Goal: Task Accomplishment & Management: Use online tool/utility

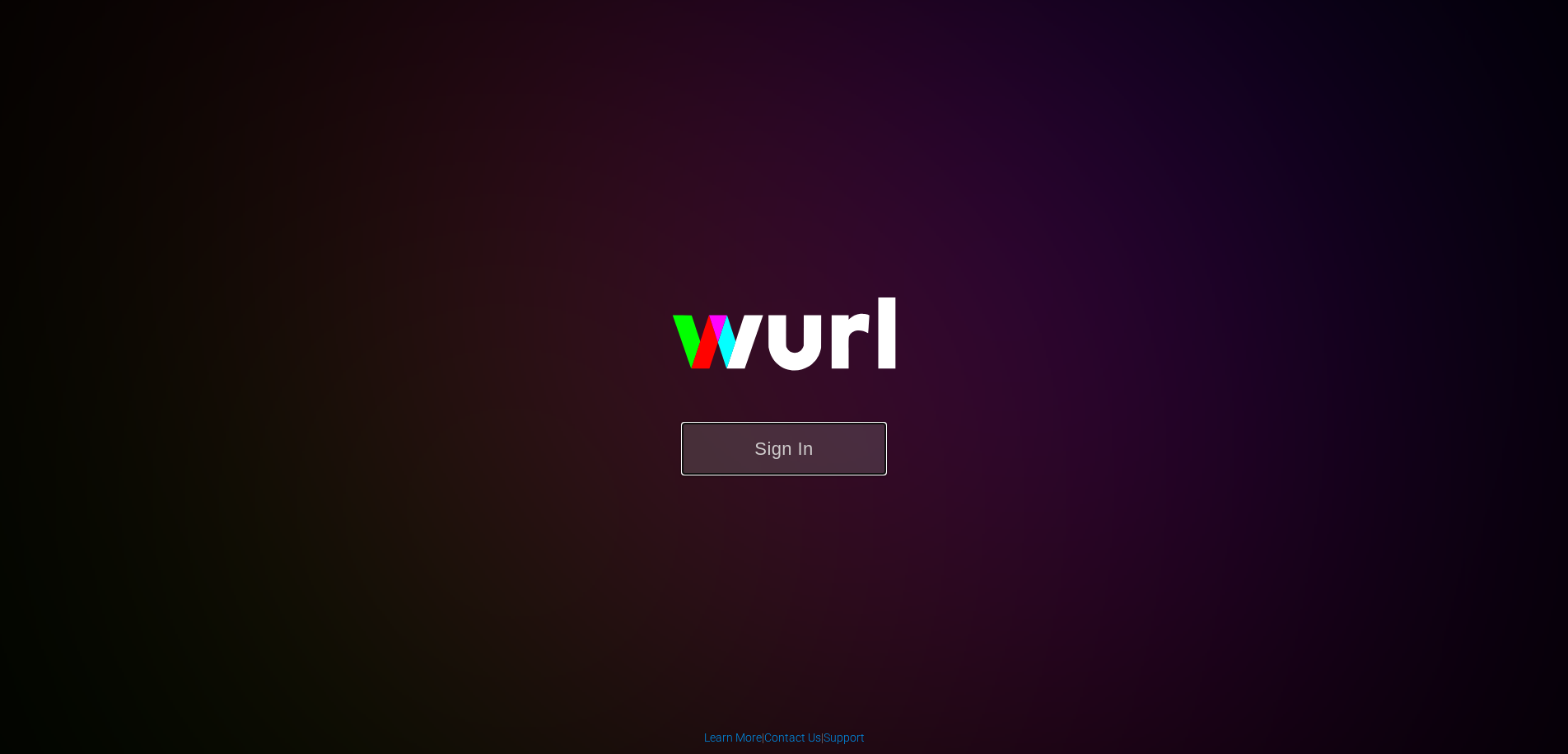
click at [796, 437] on button "Sign In" at bounding box center [783, 449] width 205 height 53
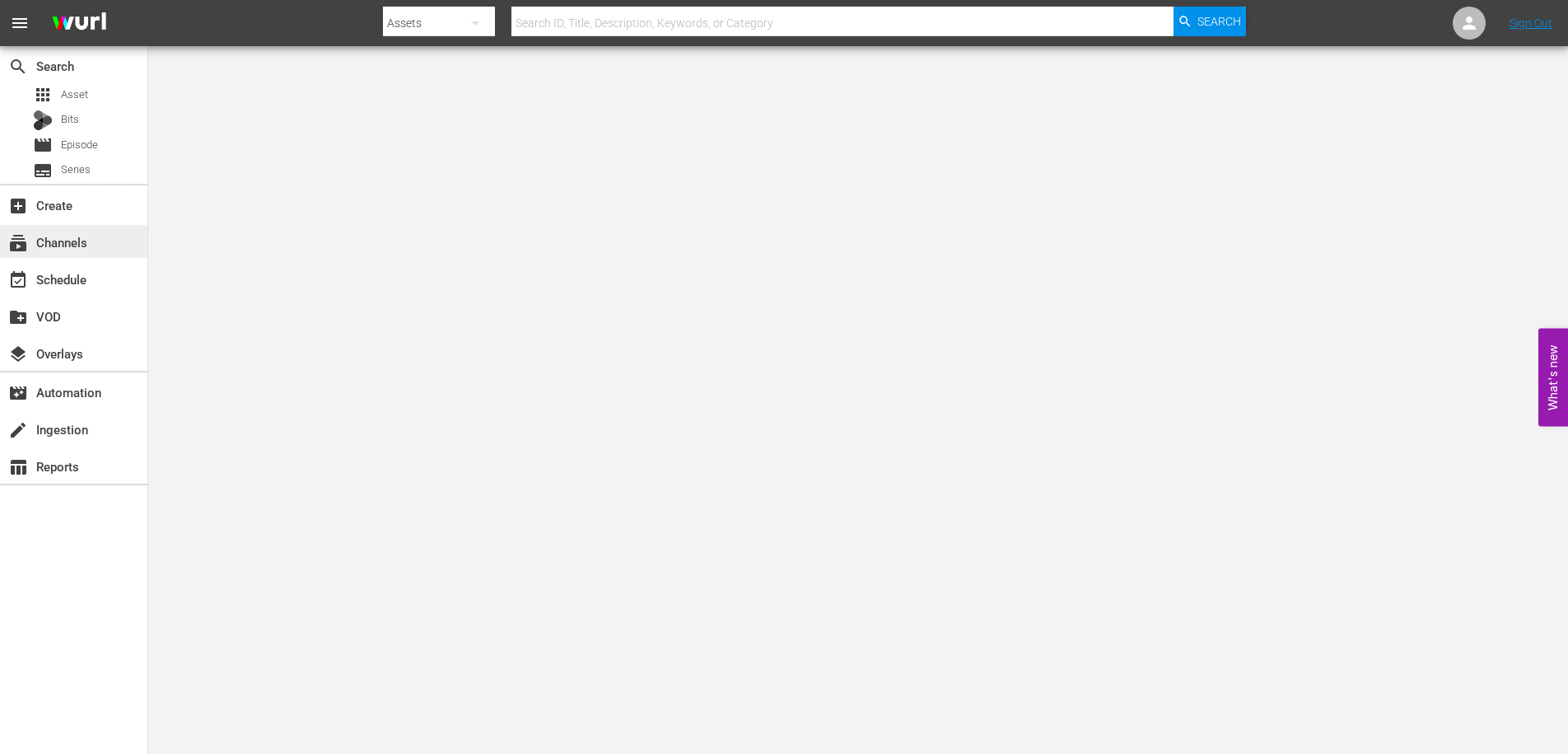
click at [58, 244] on div "subscriptions Channels" at bounding box center [46, 240] width 92 height 15
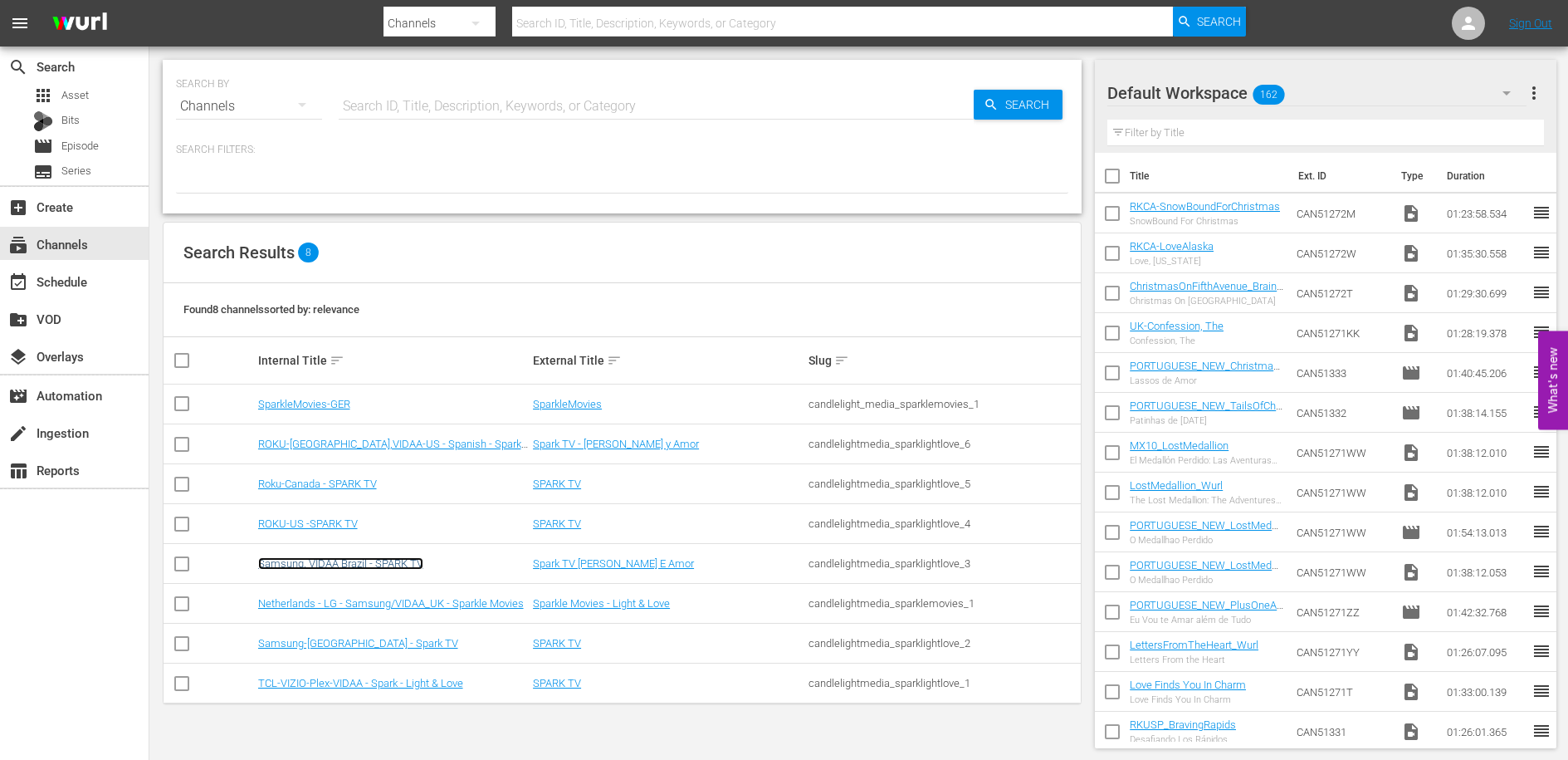
click at [340, 565] on link "Samsung, VIDAA Brazil - SPARK TV" at bounding box center [341, 563] width 165 height 12
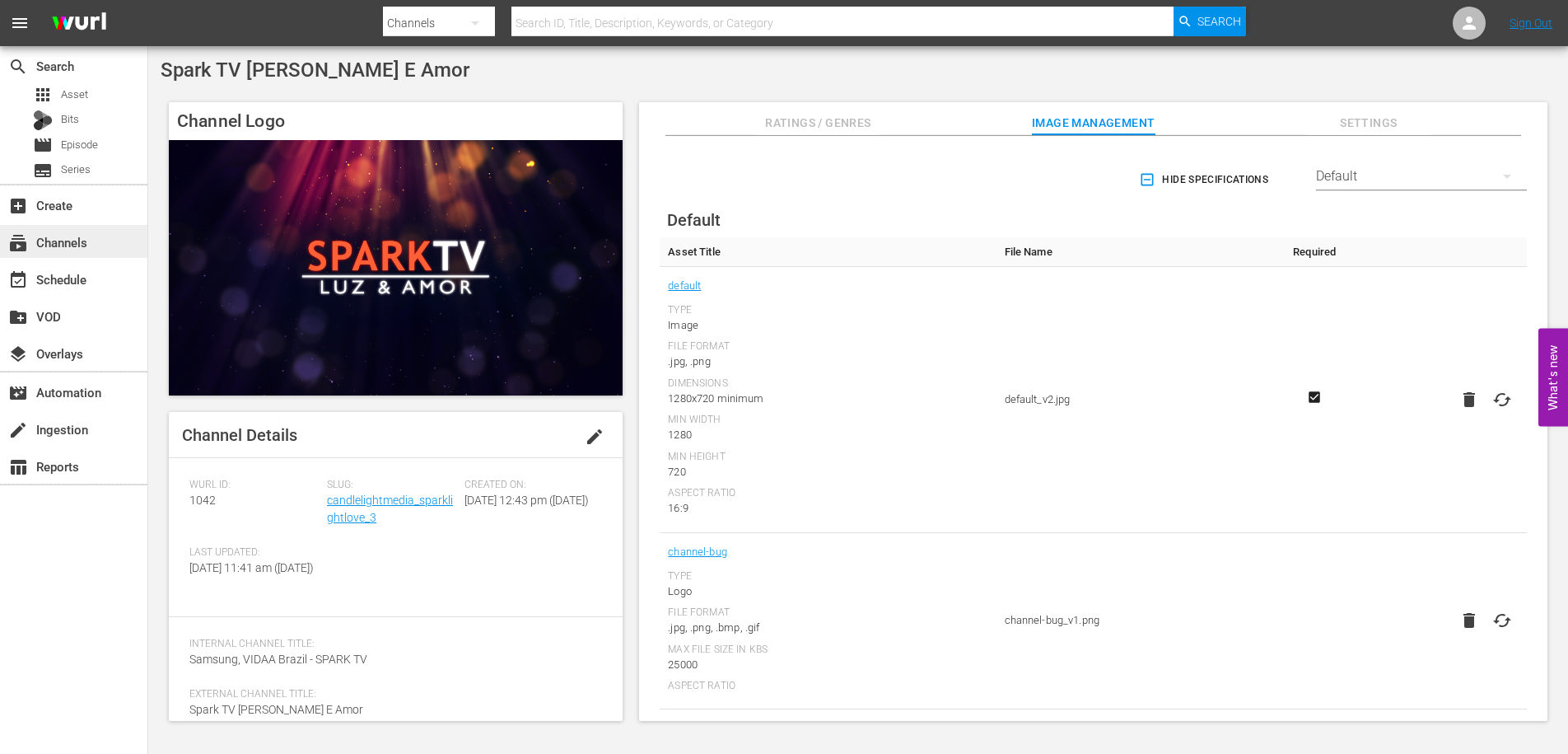
click at [58, 247] on div "subscriptions Channels" at bounding box center [46, 240] width 92 height 15
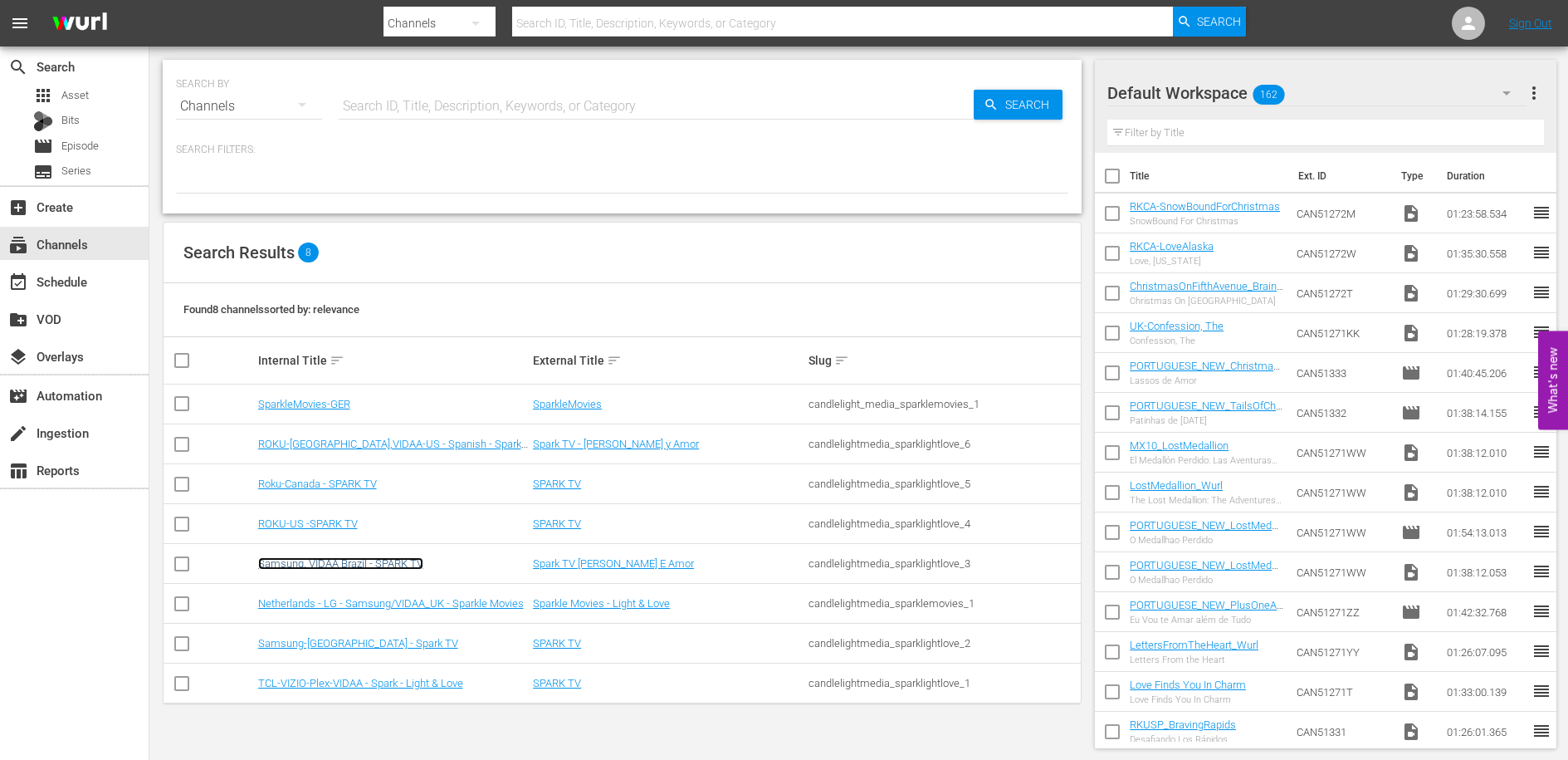
click at [370, 567] on link "Samsung, VIDAA Brazil - SPARK TV" at bounding box center [341, 563] width 165 height 12
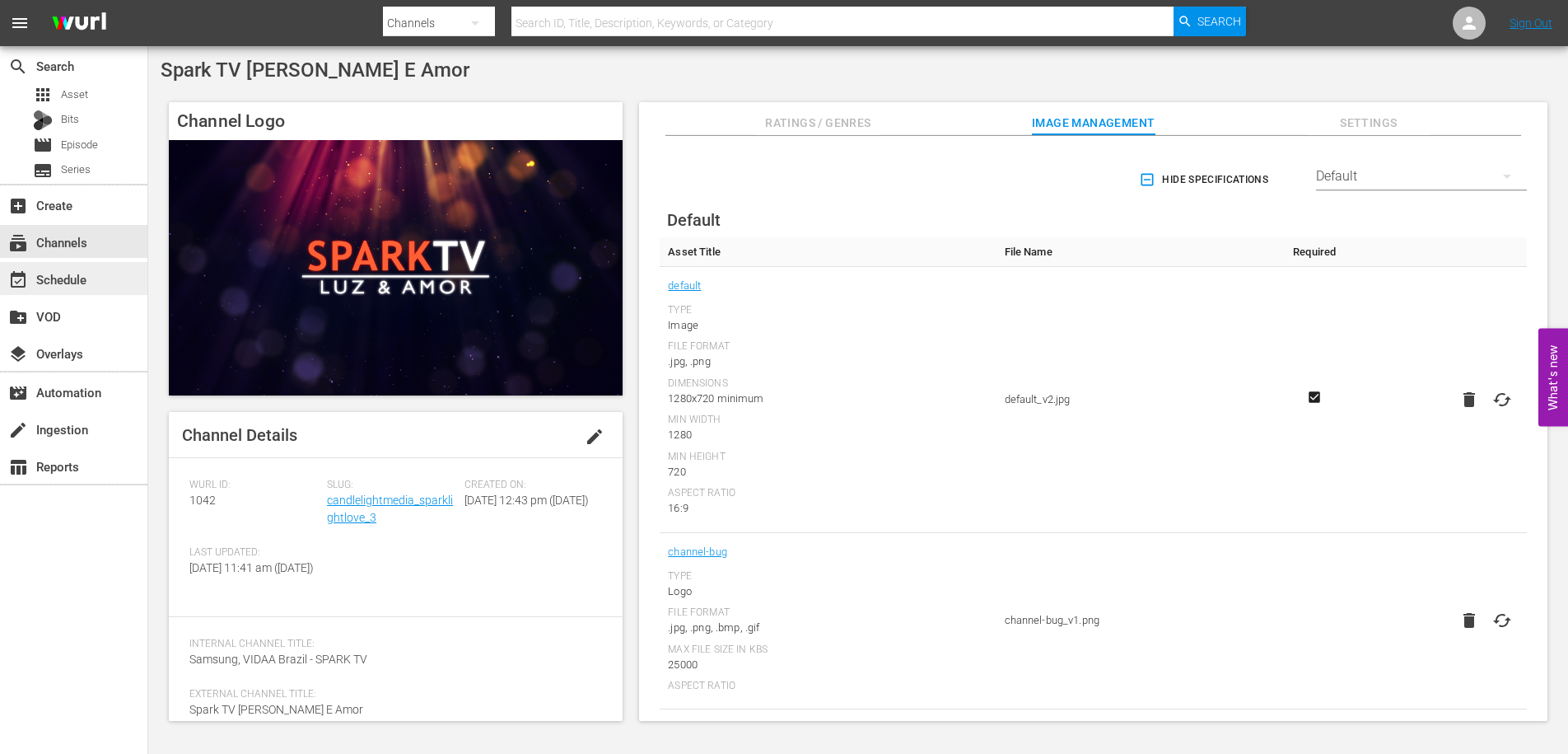
click at [64, 280] on div "event_available Schedule" at bounding box center [46, 277] width 92 height 15
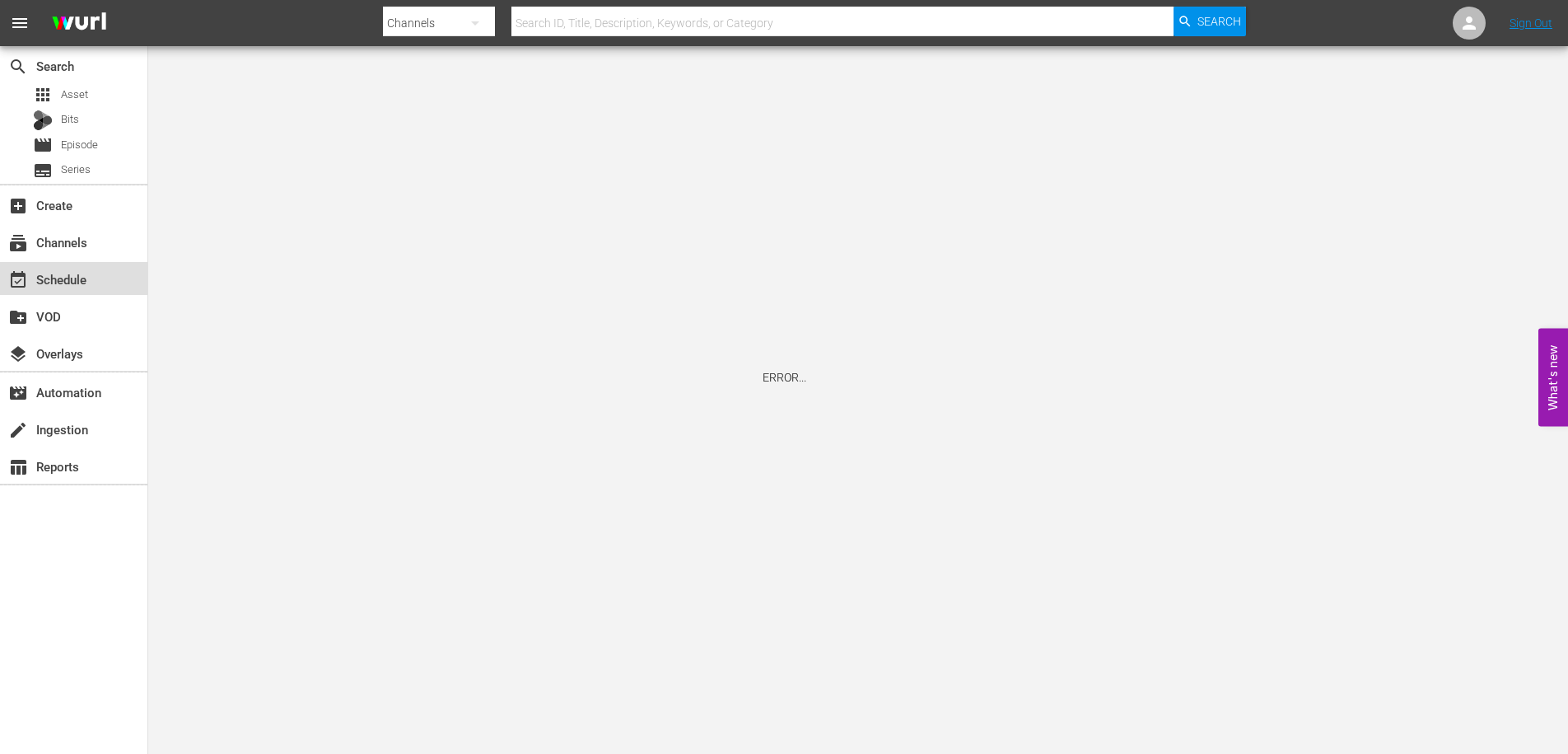
click at [60, 284] on div "event_available Schedule" at bounding box center [46, 277] width 92 height 15
click at [67, 282] on div "event_available Schedule" at bounding box center [46, 277] width 92 height 15
click at [66, 276] on div "event_available Schedule" at bounding box center [46, 277] width 92 height 15
click at [72, 247] on div "subscriptions Channels" at bounding box center [46, 240] width 92 height 15
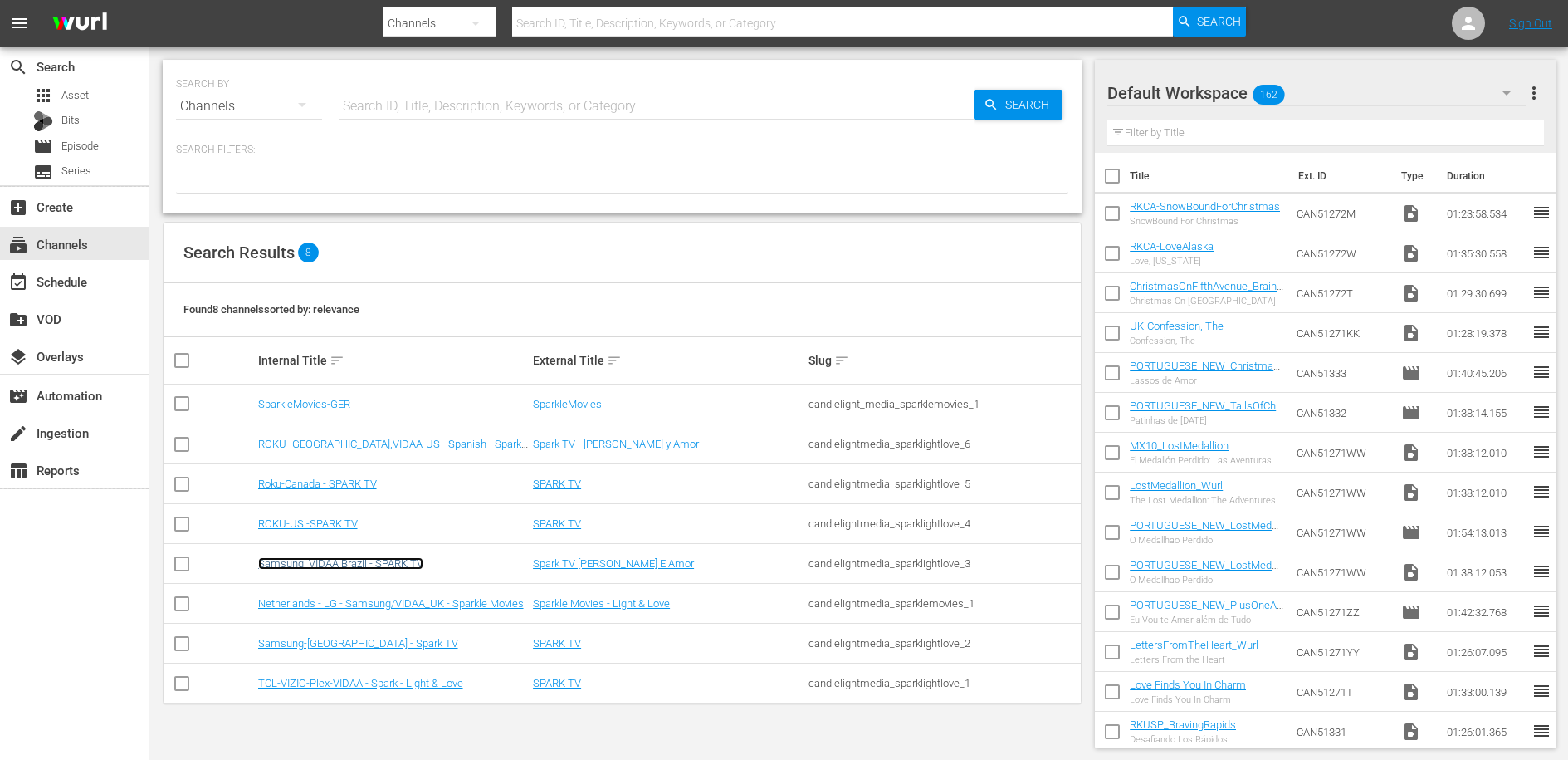
click at [337, 559] on link "Samsung, VIDAA Brazil - SPARK TV" at bounding box center [341, 563] width 165 height 12
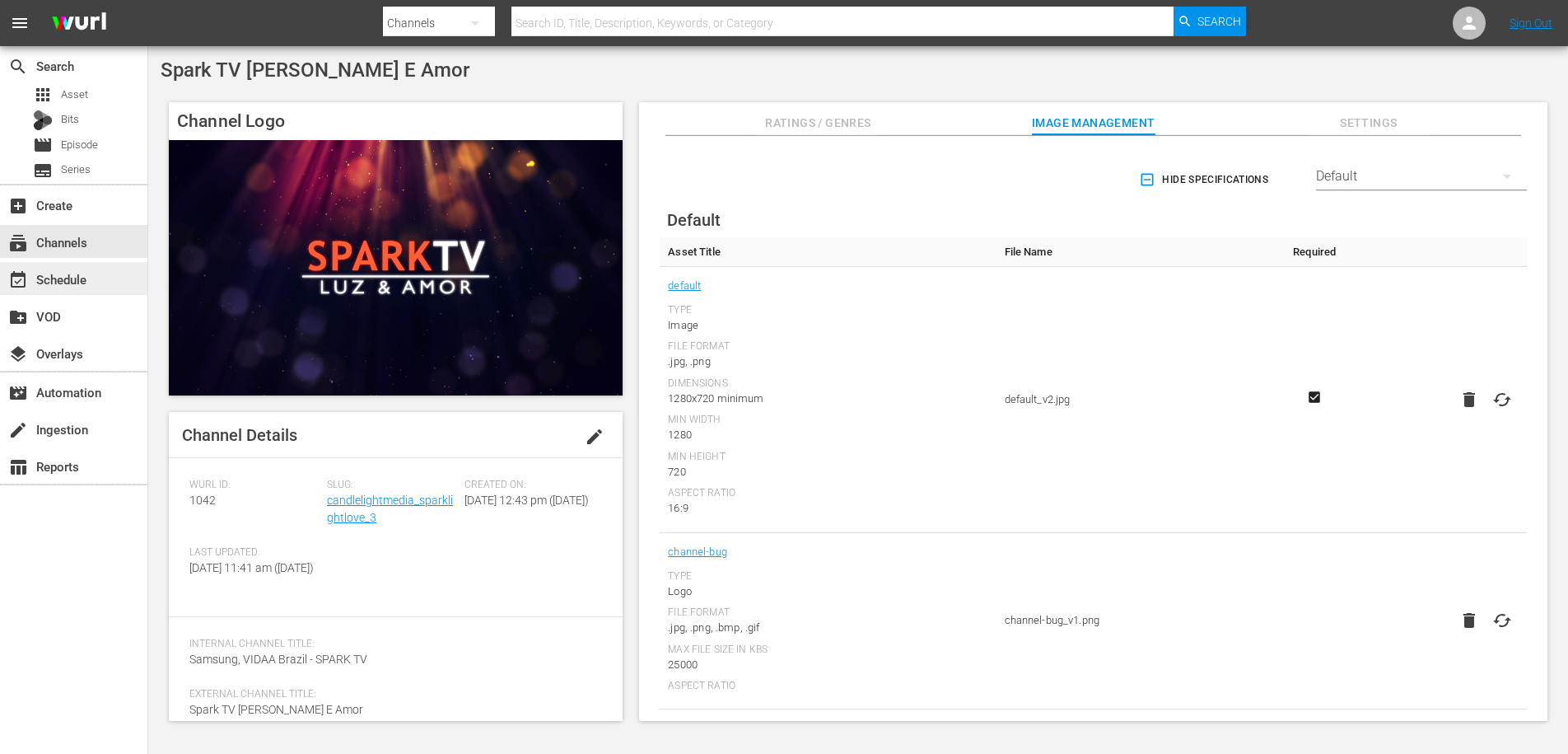
click at [55, 272] on div "event_available Schedule" at bounding box center [46, 277] width 92 height 15
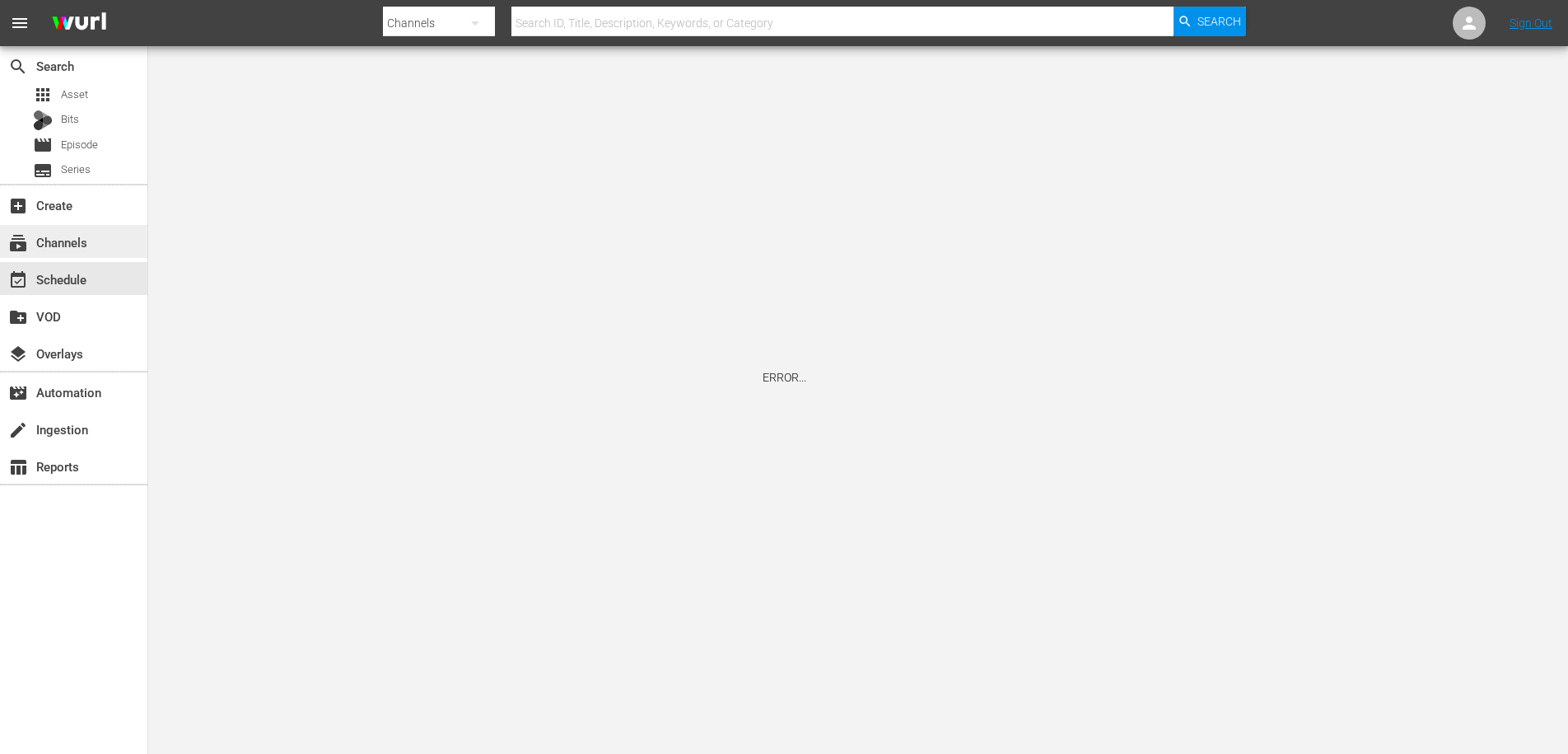
click at [77, 244] on div "subscriptions Channels" at bounding box center [46, 240] width 92 height 15
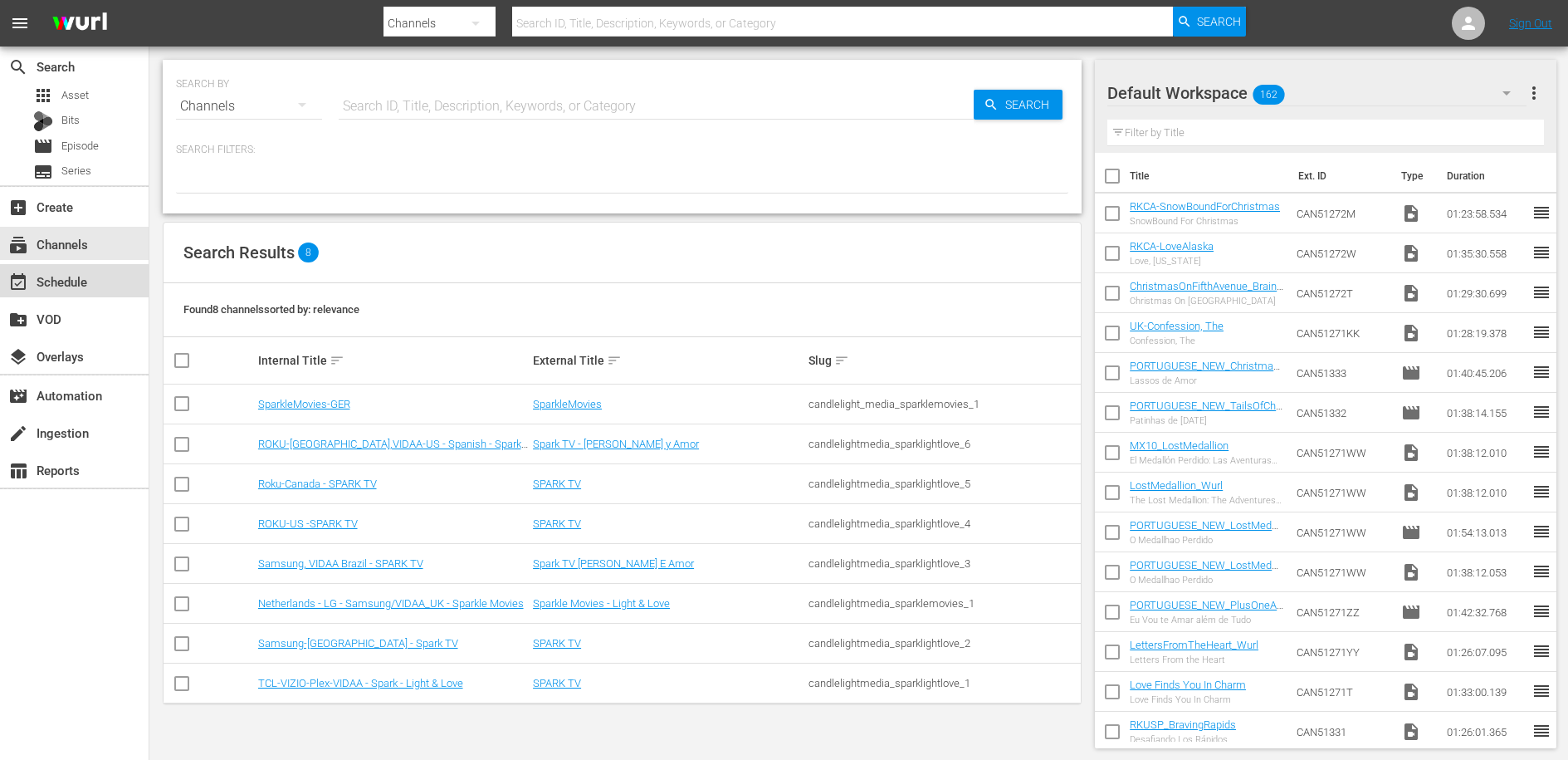
click at [63, 286] on div "event_available Schedule" at bounding box center [46, 279] width 93 height 15
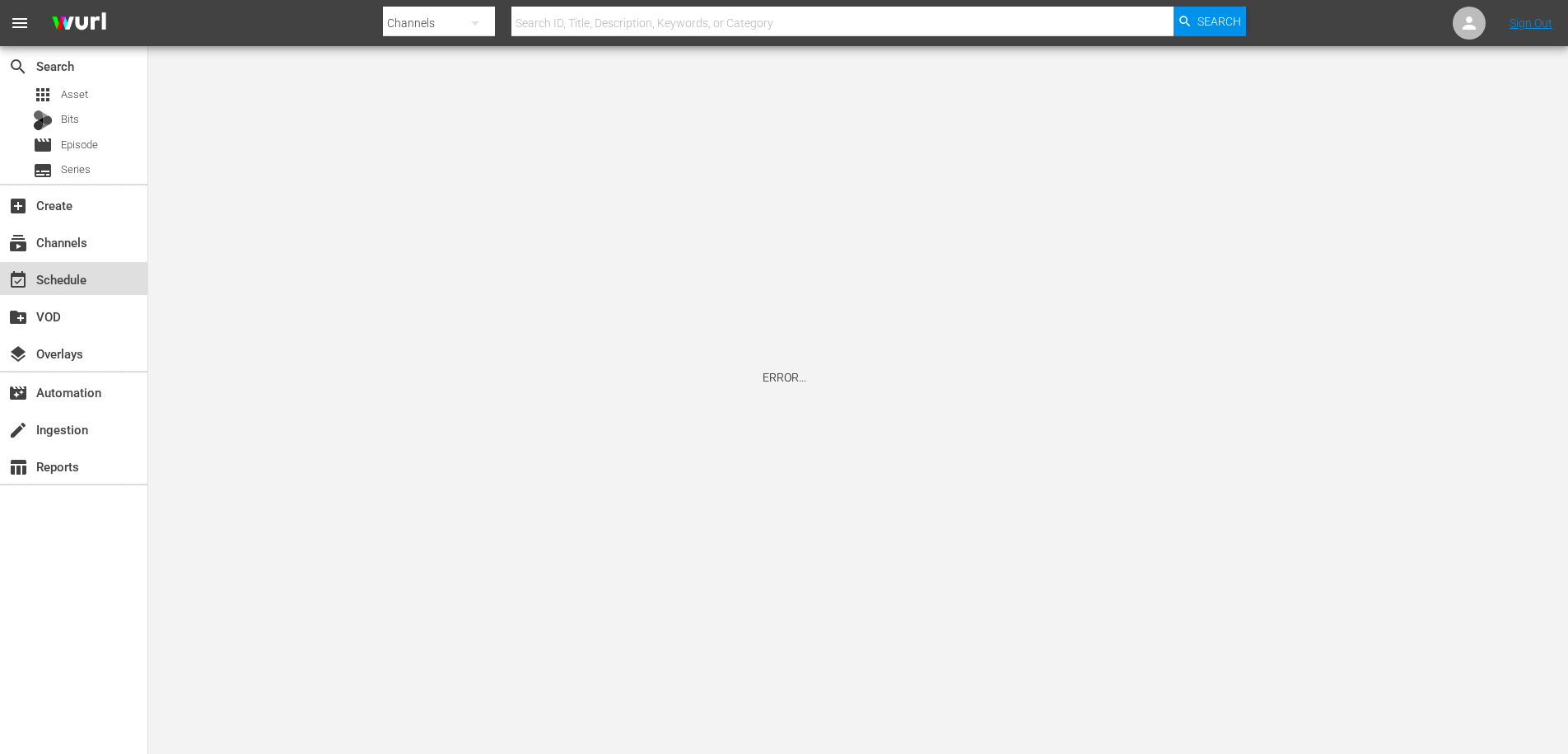
click at [64, 284] on div "event_available Schedule" at bounding box center [46, 277] width 92 height 15
click at [74, 87] on span "Asset" at bounding box center [74, 95] width 27 height 17
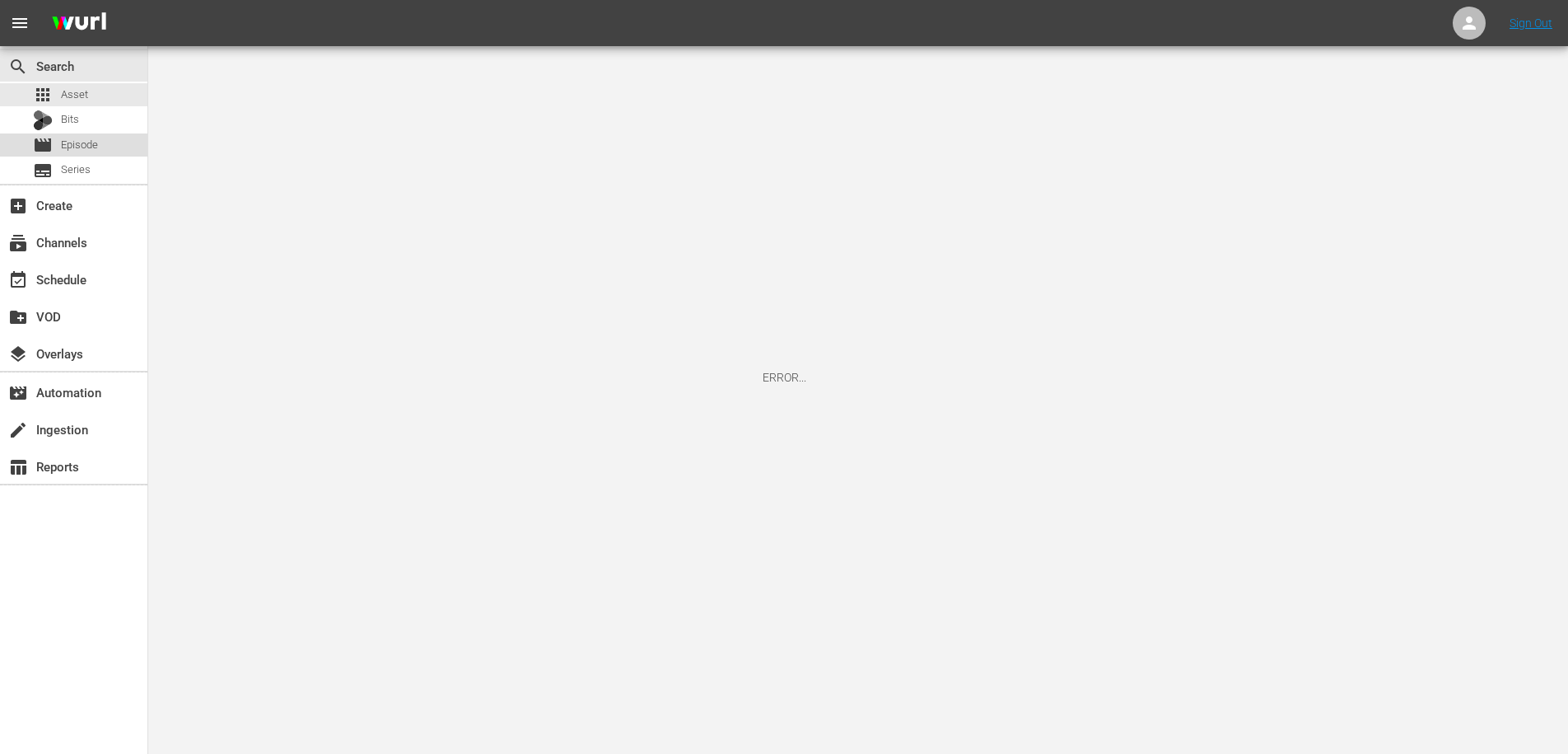
click at [93, 136] on span "Episode" at bounding box center [79, 145] width 37 height 17
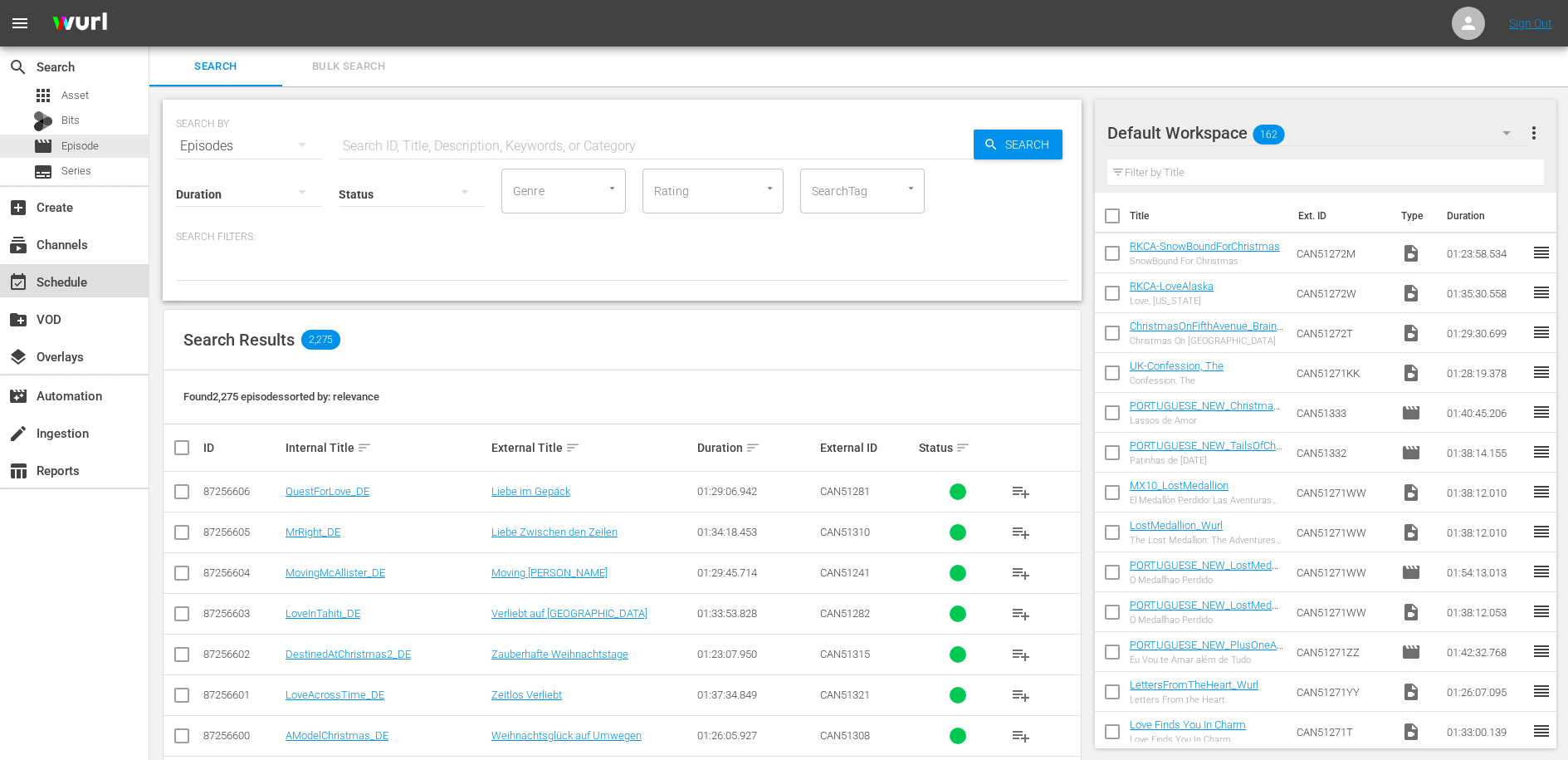
click at [60, 279] on div "event_available Schedule" at bounding box center [46, 279] width 93 height 15
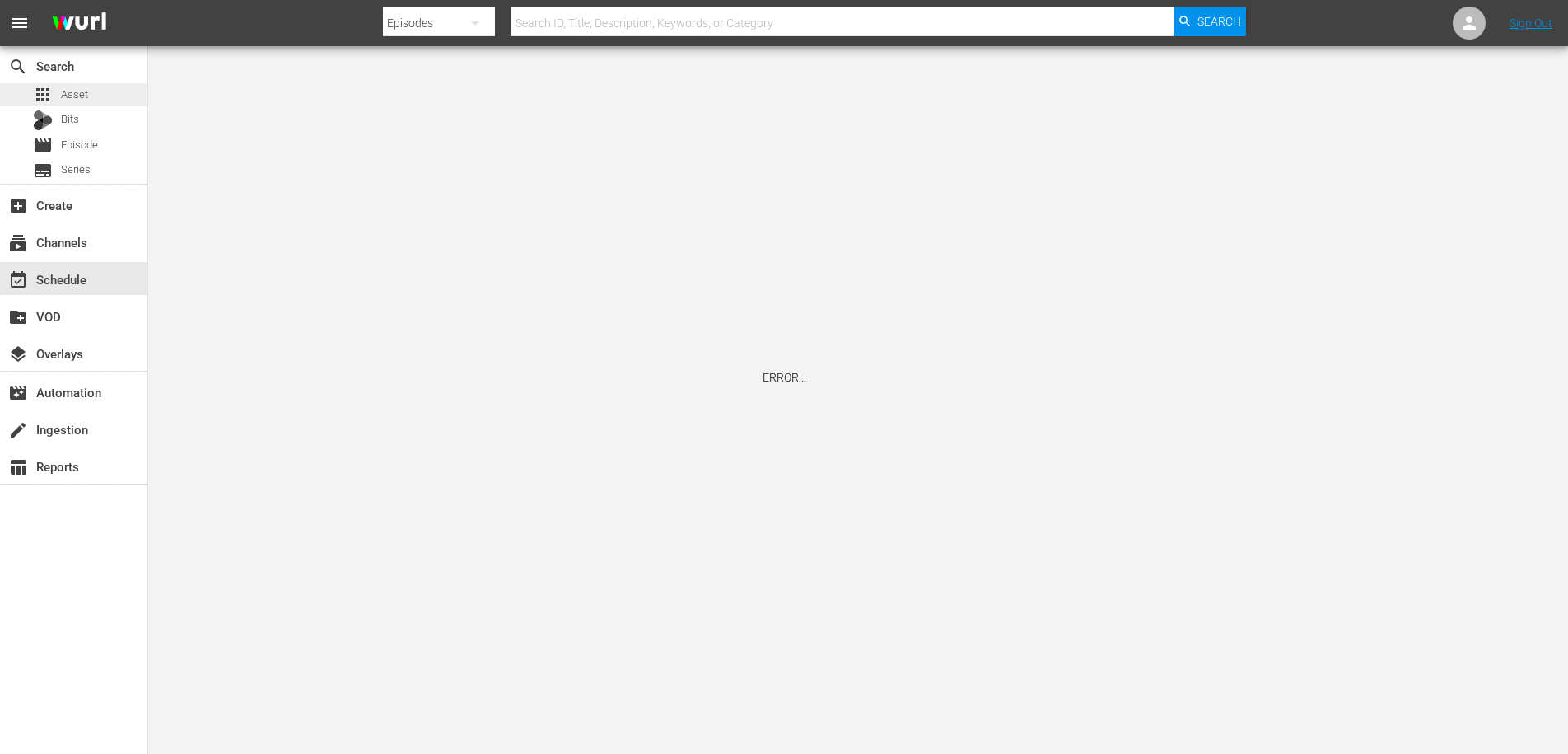
click at [84, 97] on span "Asset" at bounding box center [74, 95] width 27 height 17
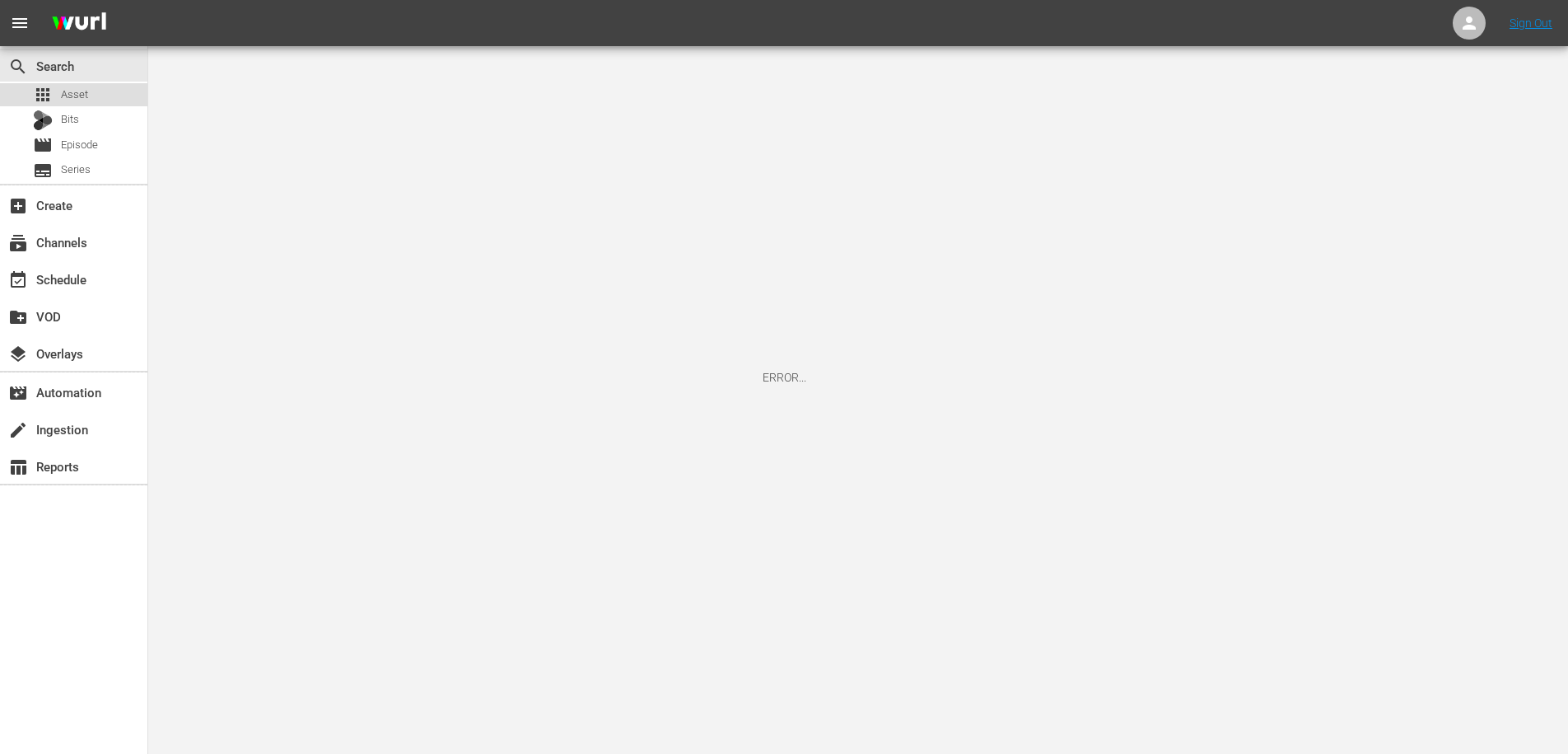
click at [77, 85] on div "apps Asset" at bounding box center [61, 94] width 55 height 23
click at [89, 144] on span "Episode" at bounding box center [79, 145] width 37 height 17
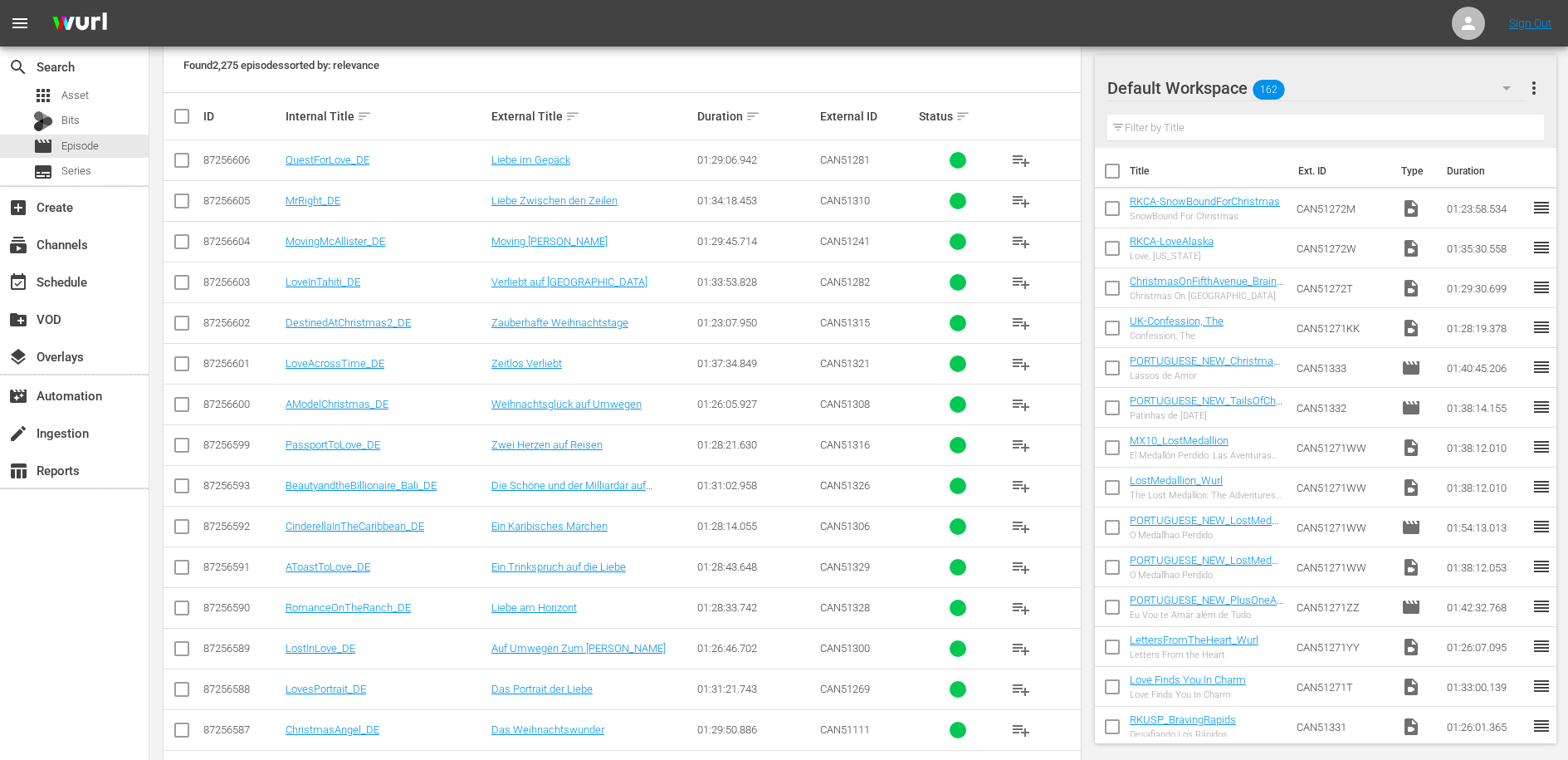
scroll to position [353, 0]
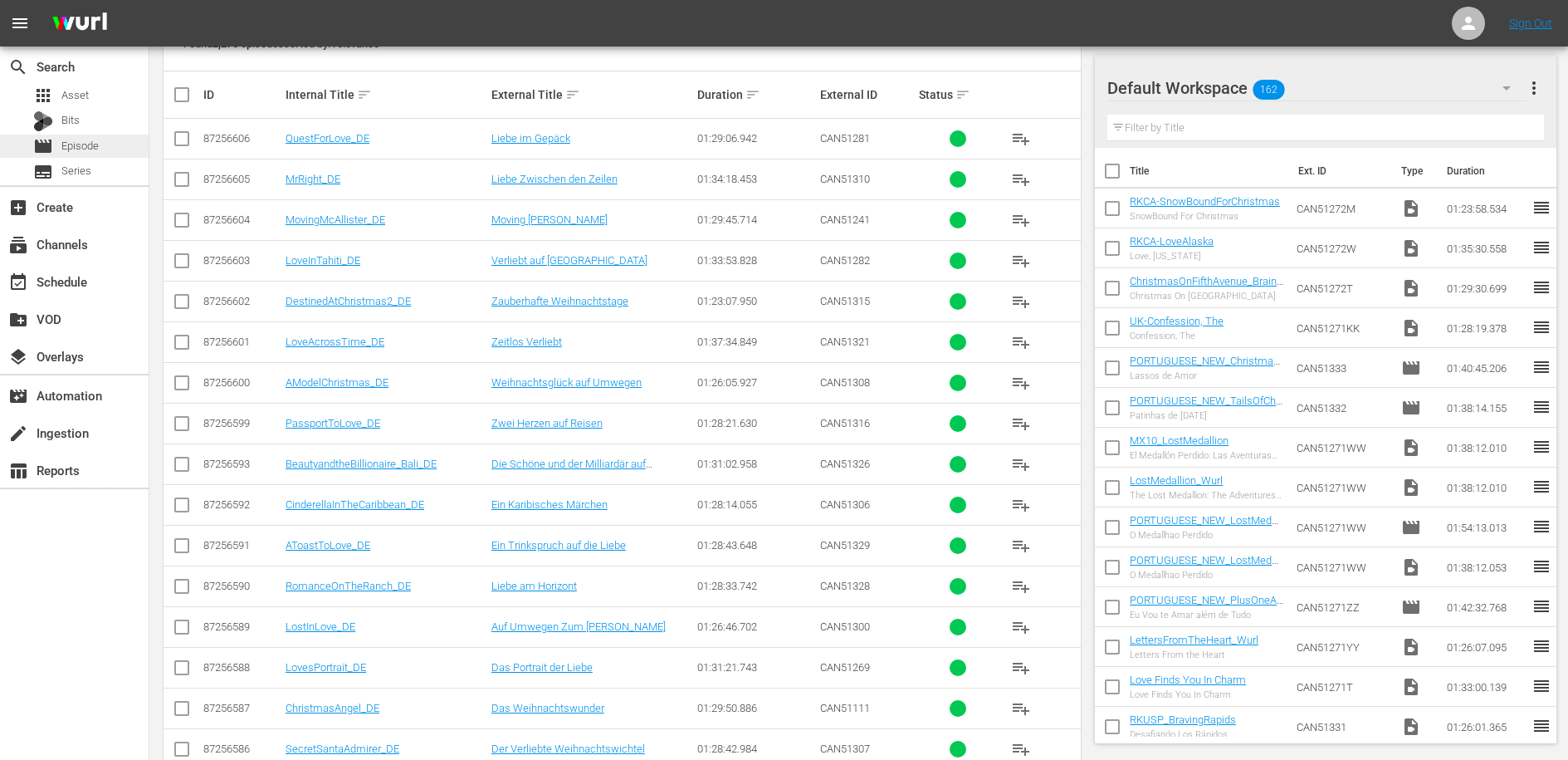
click at [85, 138] on span "Episode" at bounding box center [80, 146] width 37 height 17
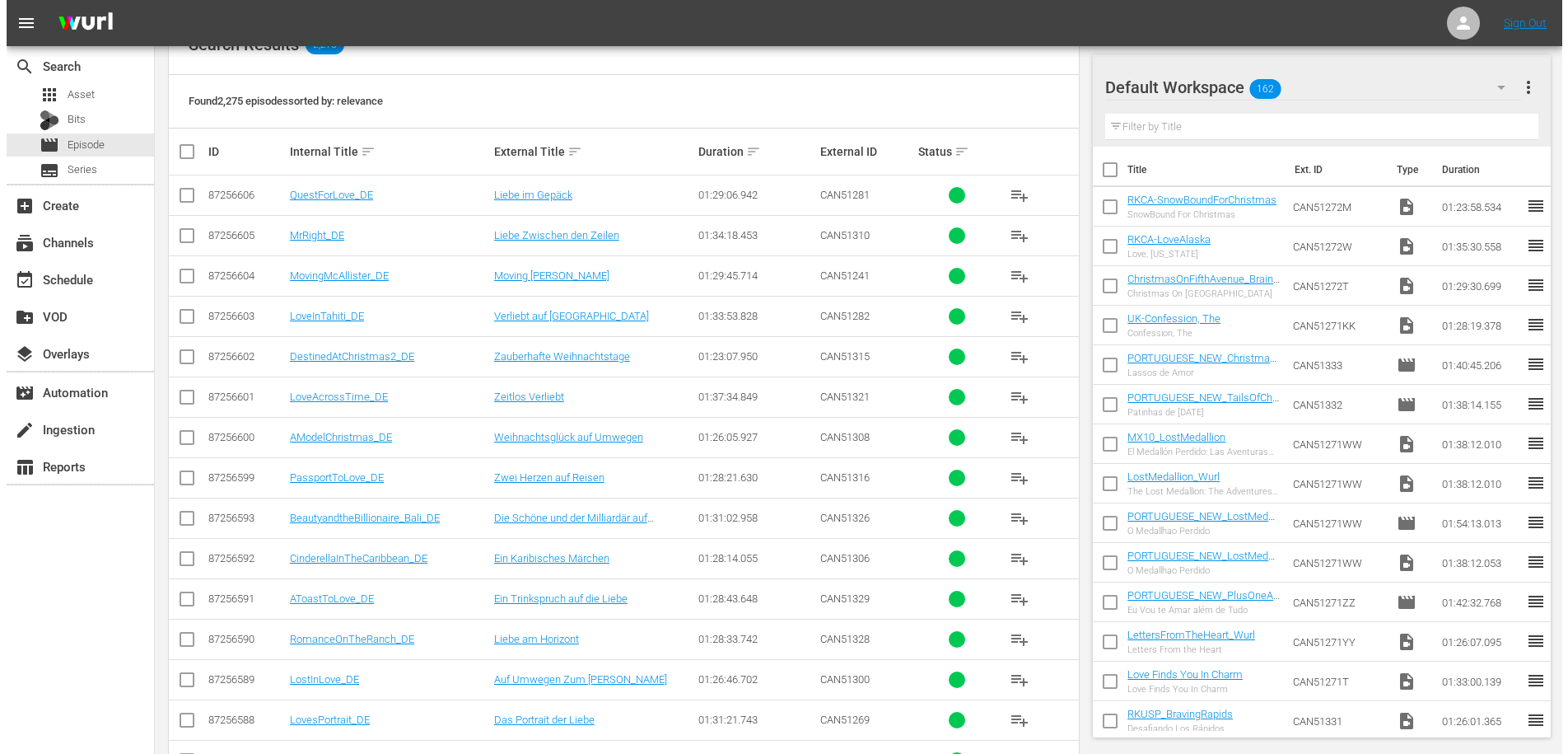
scroll to position [0, 0]
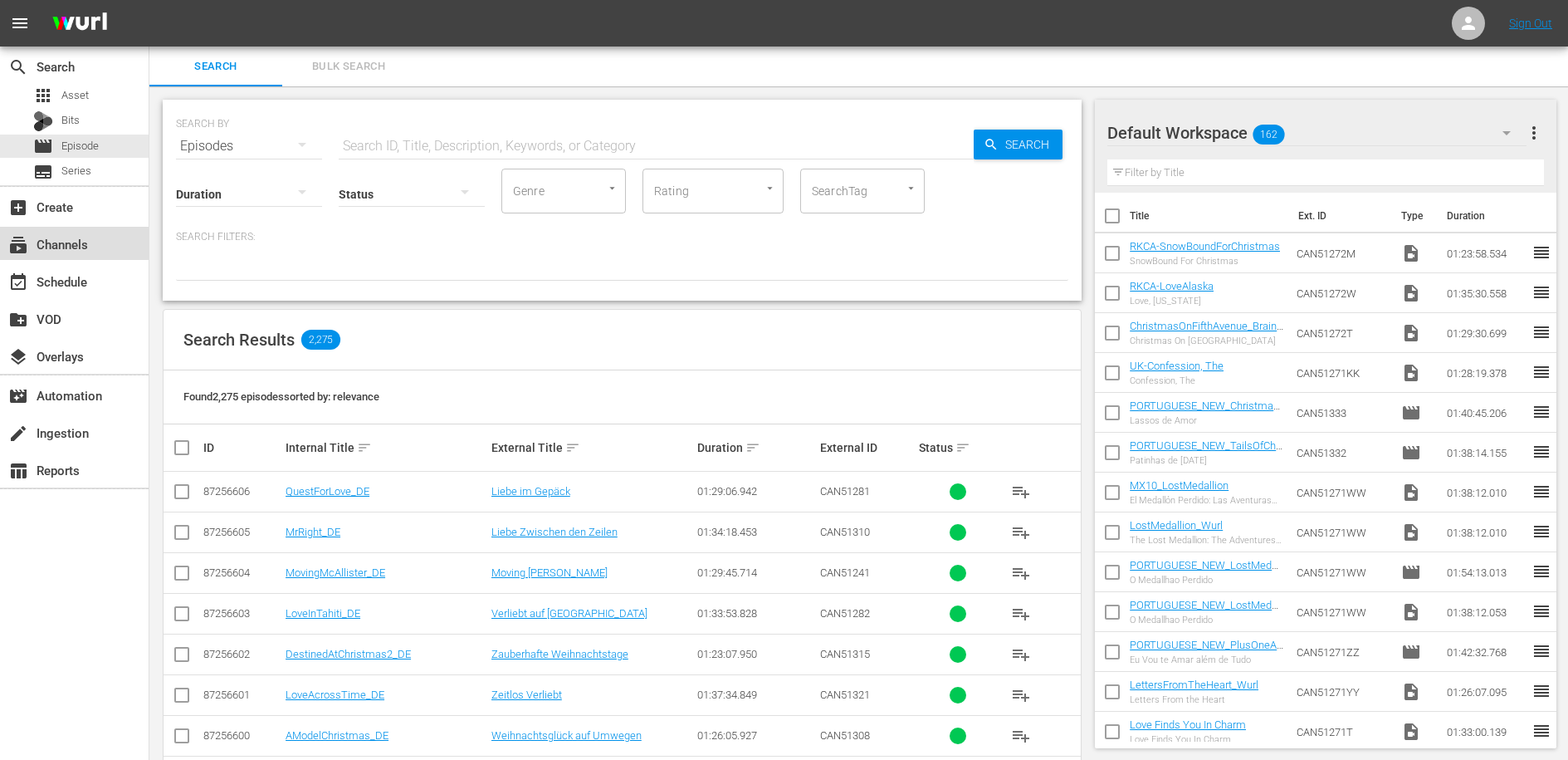
click at [56, 244] on div "subscriptions Channels" at bounding box center [46, 242] width 93 height 15
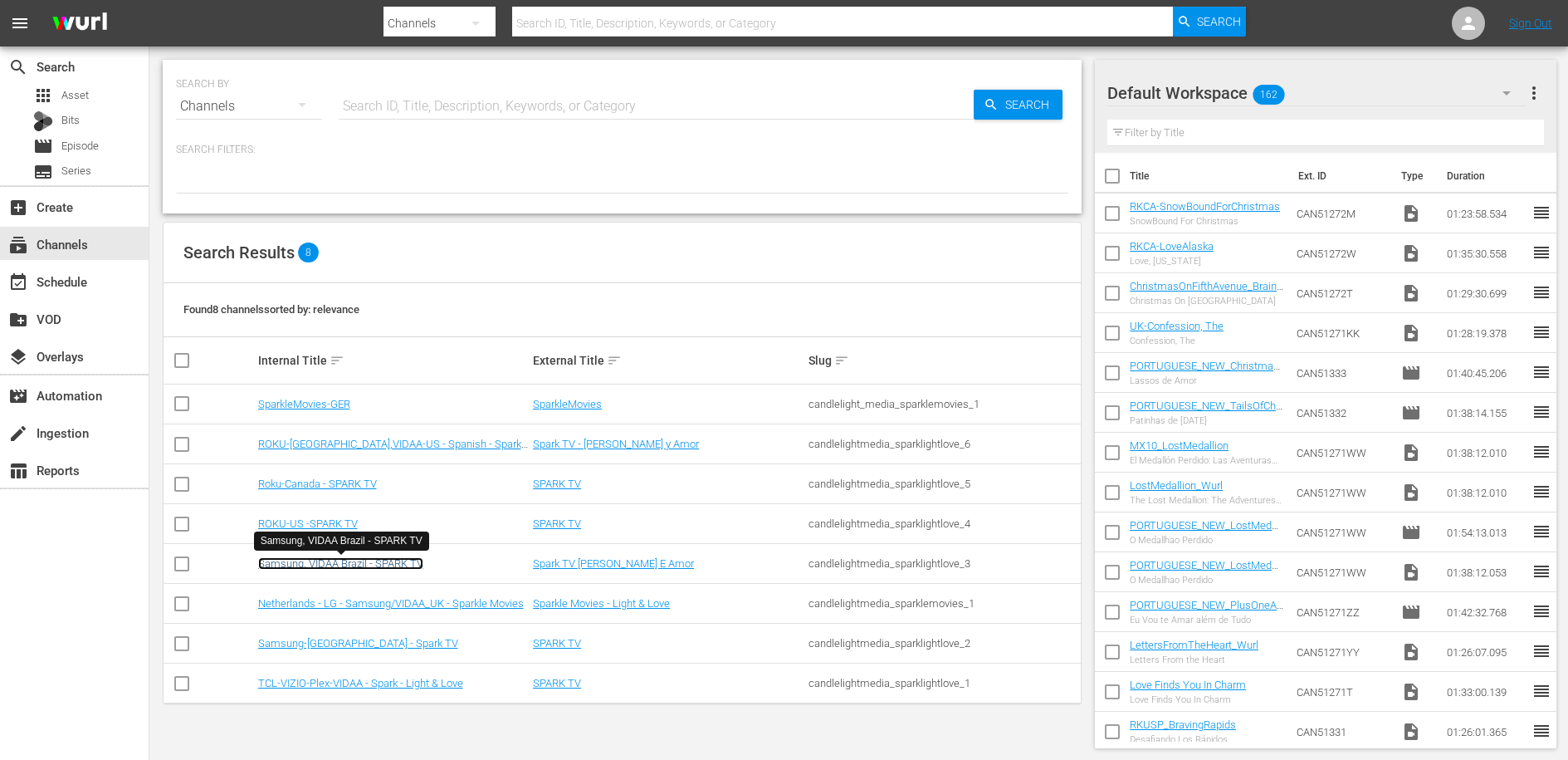
click at [389, 567] on link "Samsung, VIDAA Brazil - SPARK TV" at bounding box center [341, 563] width 165 height 12
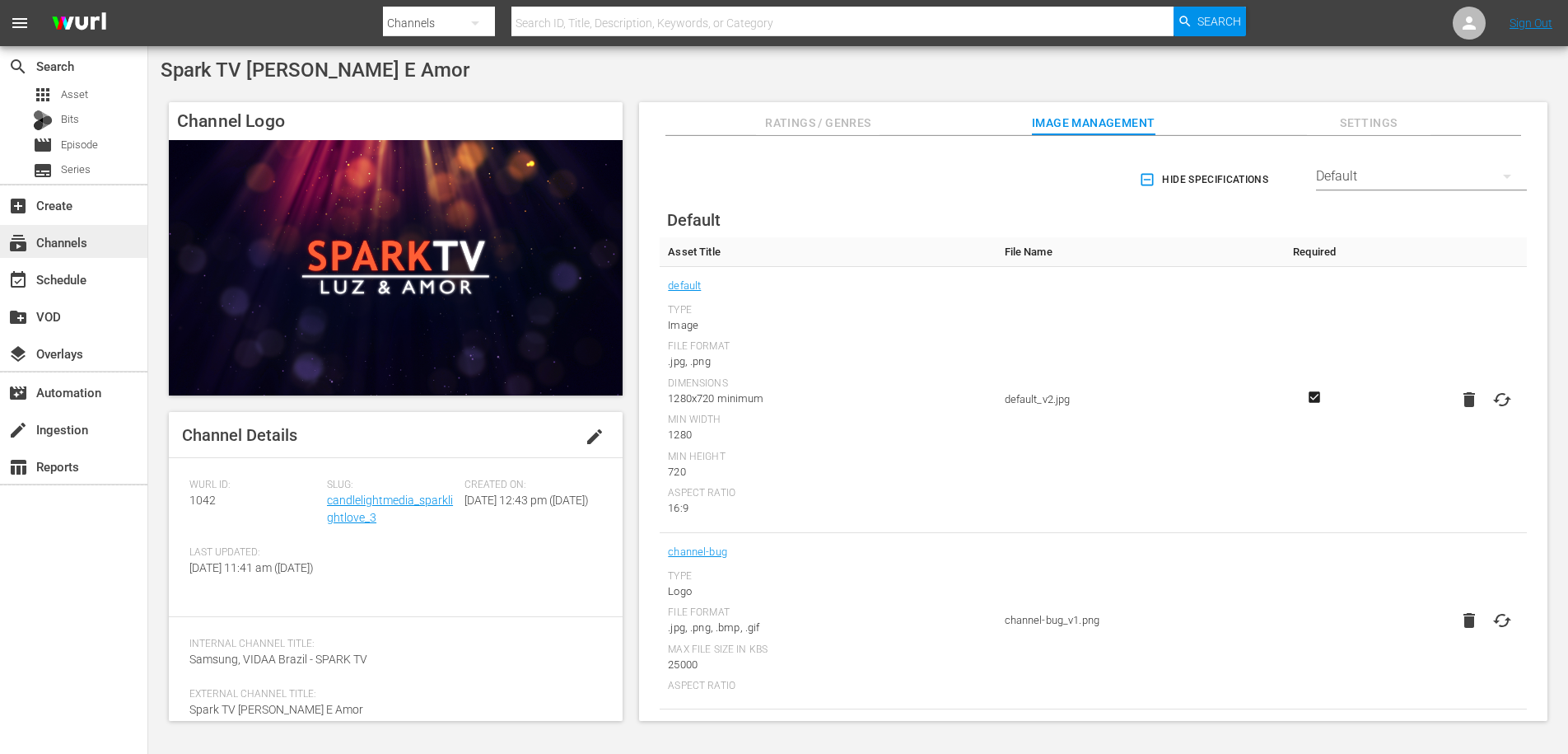
click at [56, 241] on div "subscriptions Channels" at bounding box center [46, 240] width 92 height 15
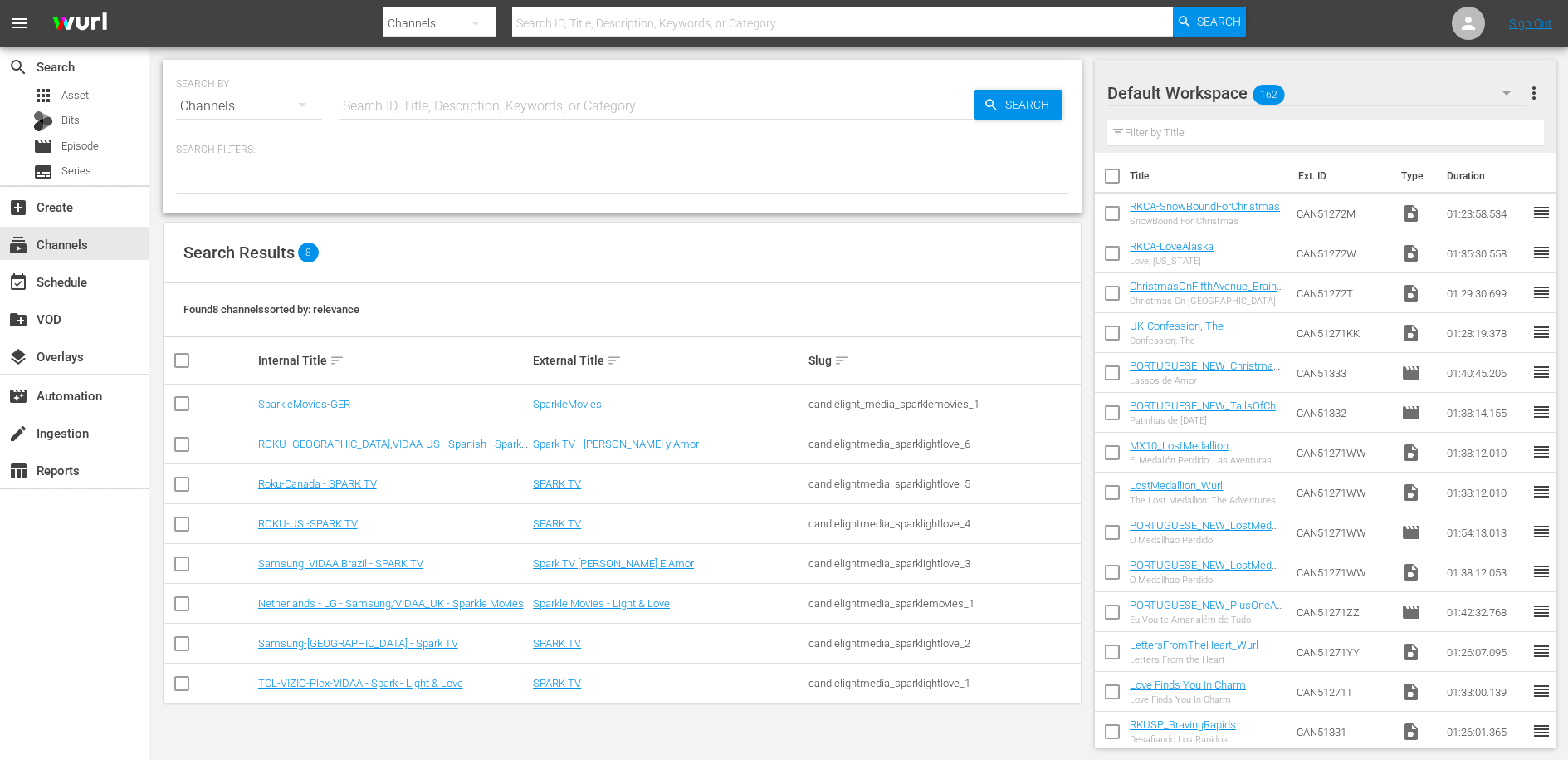
click at [57, 242] on div "subscriptions Channels" at bounding box center [46, 242] width 93 height 15
click at [359, 566] on link "Samsung, VIDAA Brazil - SPARK TV" at bounding box center [341, 563] width 165 height 12
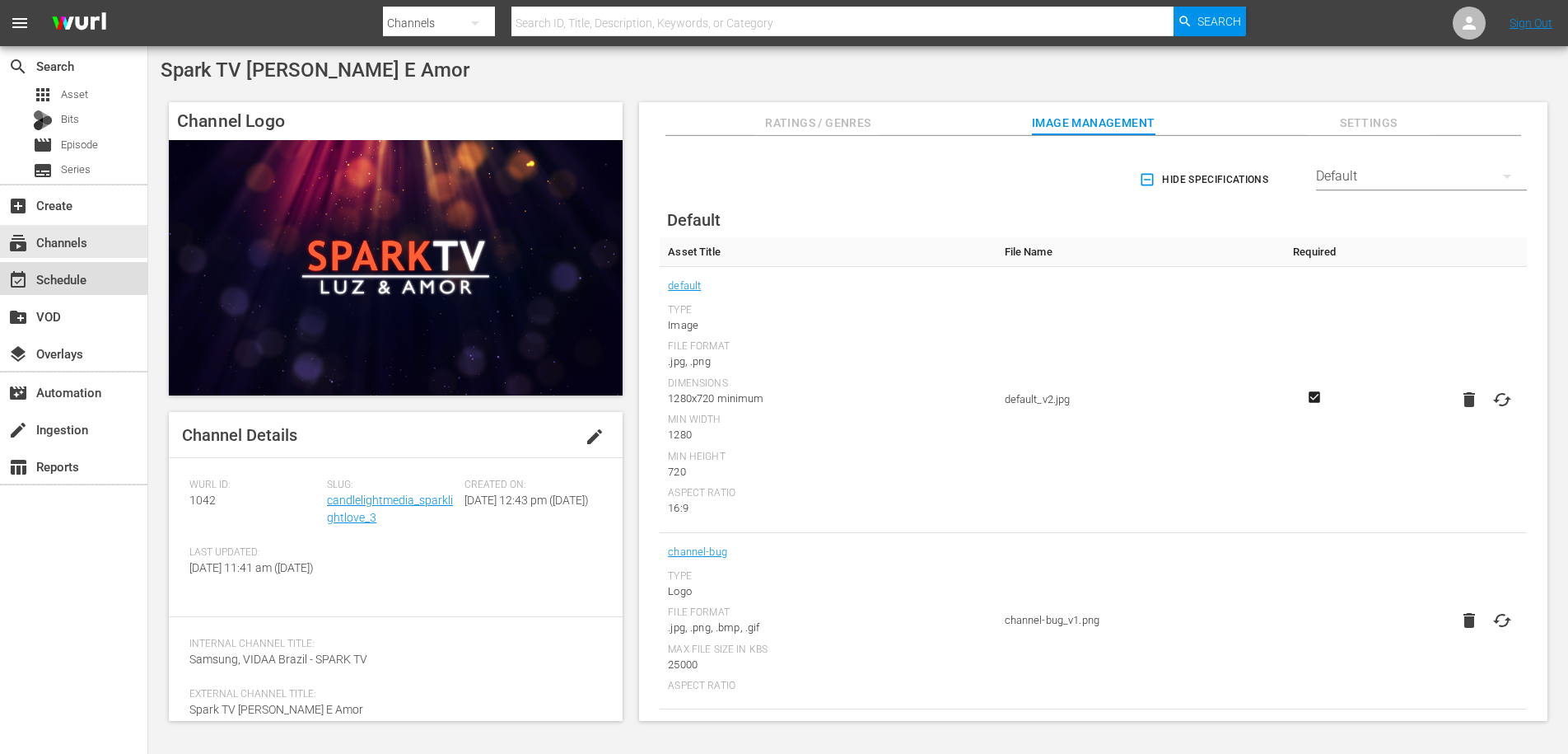
click at [44, 275] on div "event_available Schedule" at bounding box center [46, 277] width 92 height 15
